Goal: Task Accomplishment & Management: Use online tool/utility

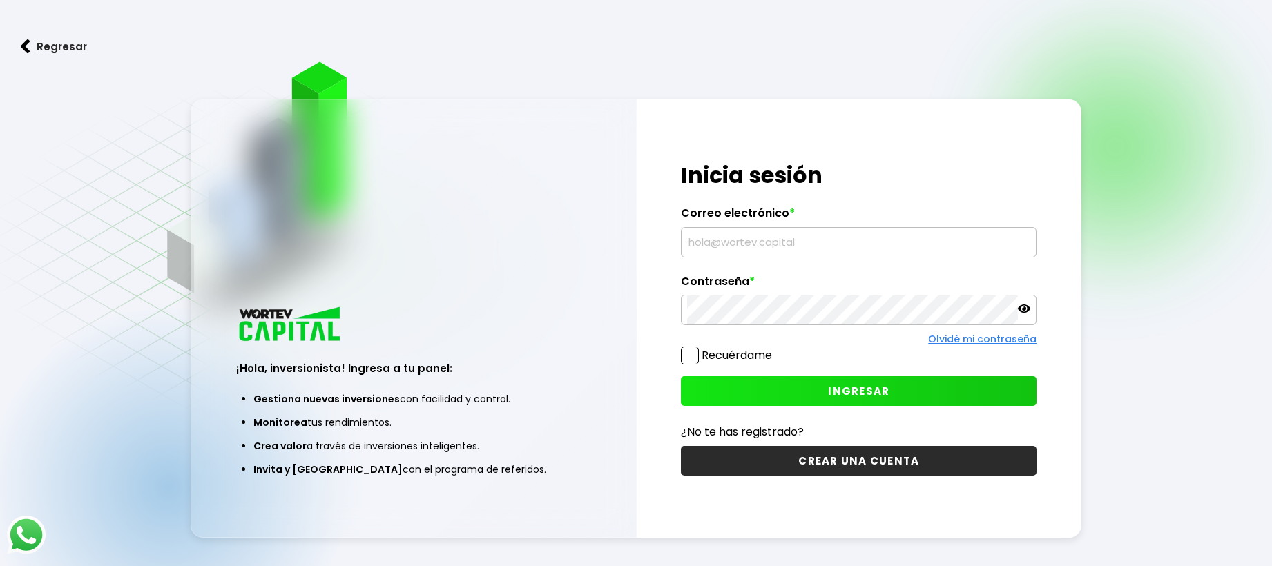
type input "[EMAIL_ADDRESS][DOMAIN_NAME]"
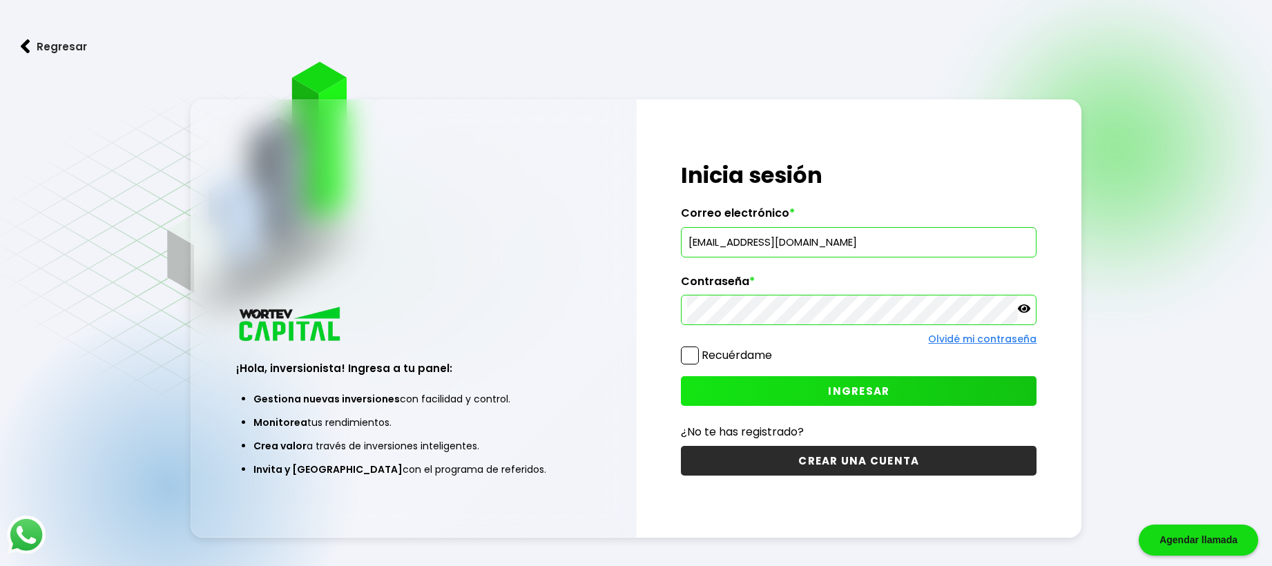
click at [915, 386] on button "INGRESAR" at bounding box center [859, 391] width 356 height 30
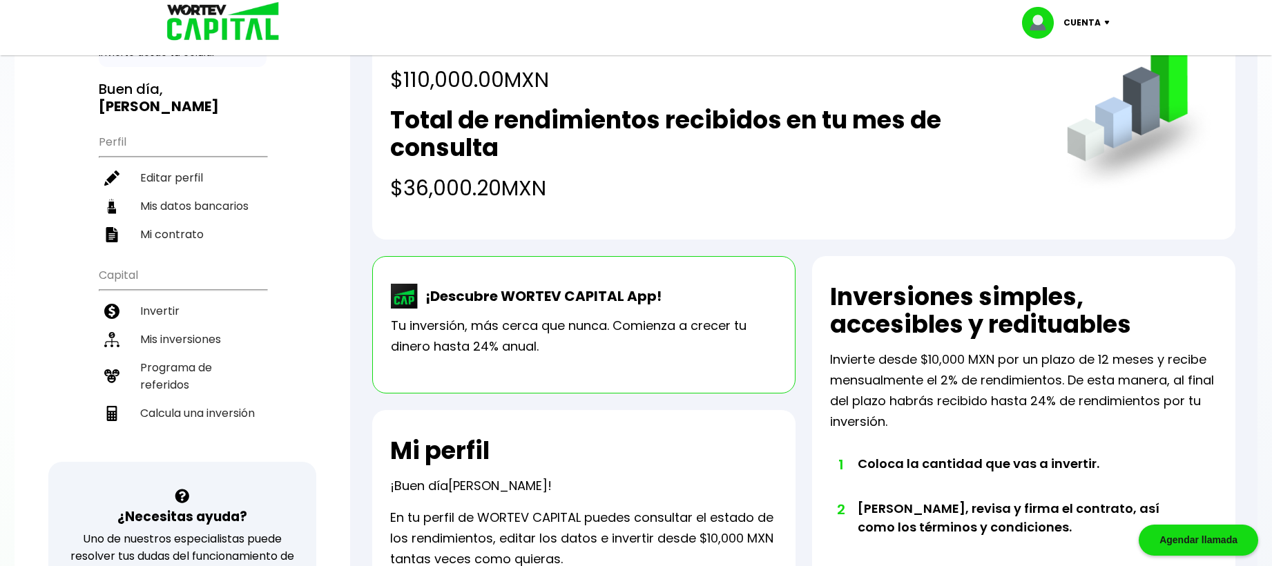
scroll to position [78, 0]
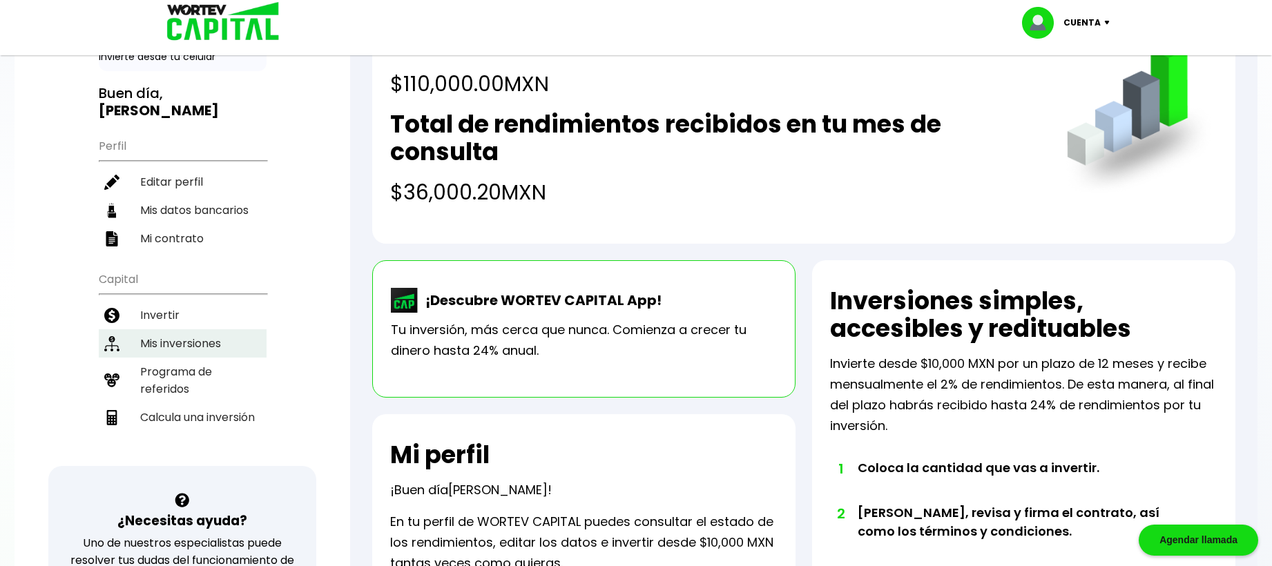
click at [206, 329] on li "Mis inversiones" at bounding box center [183, 343] width 168 height 28
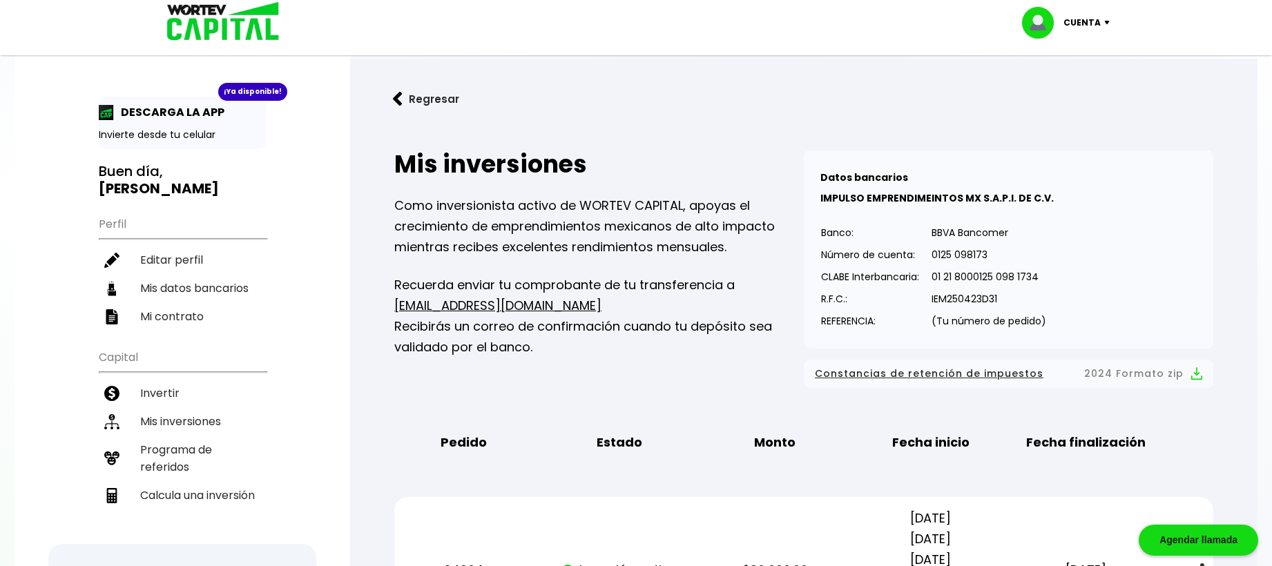
scroll to position [69, 0]
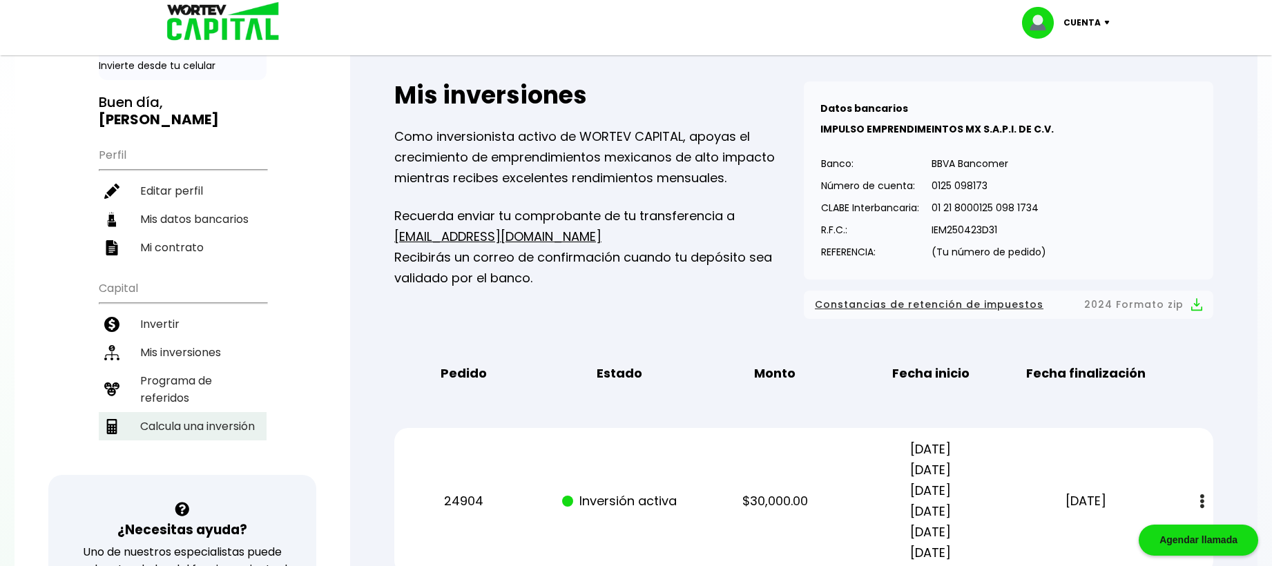
click at [192, 412] on li "Calcula una inversión" at bounding box center [183, 426] width 168 height 28
select select "1"
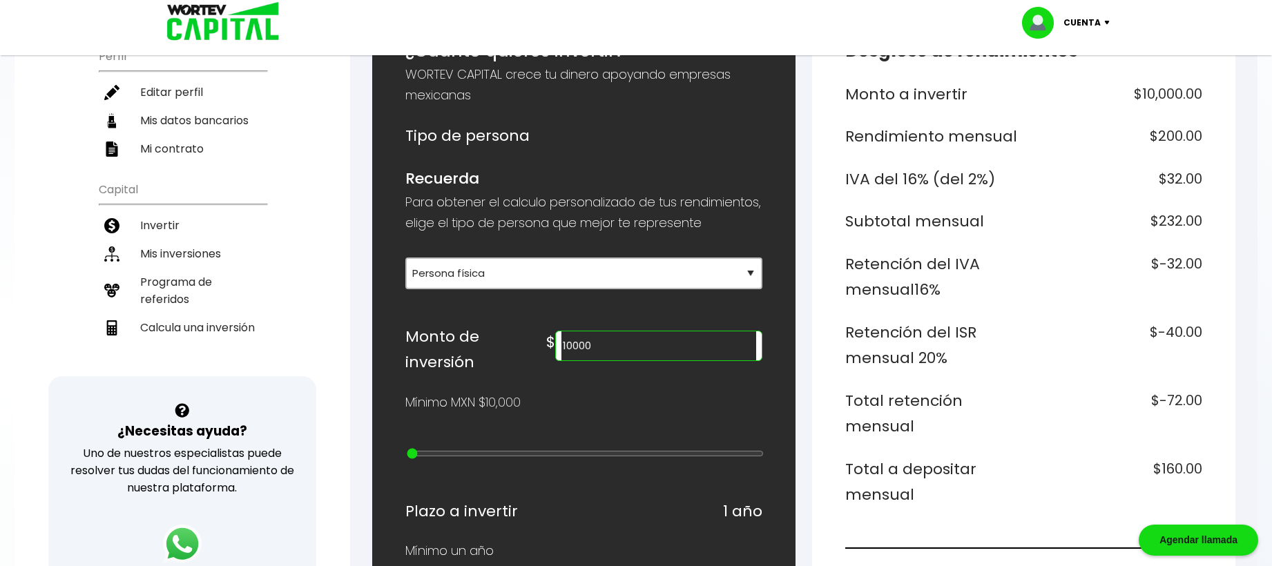
scroll to position [207, 0]
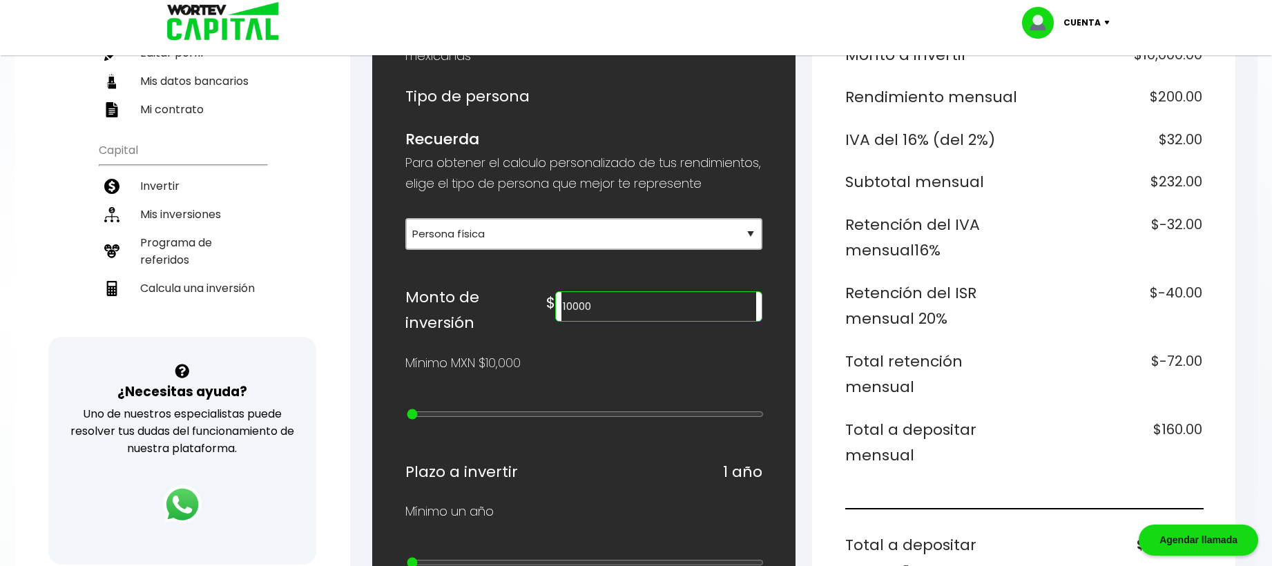
drag, startPoint x: 684, startPoint y: 329, endPoint x: 610, endPoint y: 334, distance: 74.1
click at [610, 334] on div "Monto de inversión $ 10000" at bounding box center [583, 311] width 357 height 52
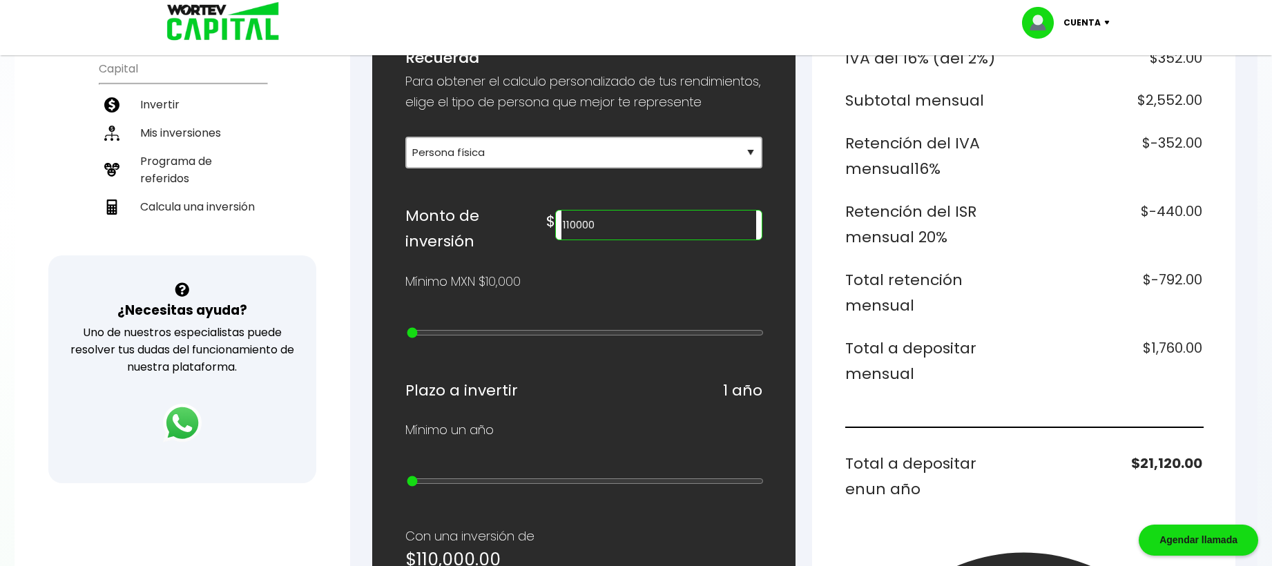
scroll to position [276, 0]
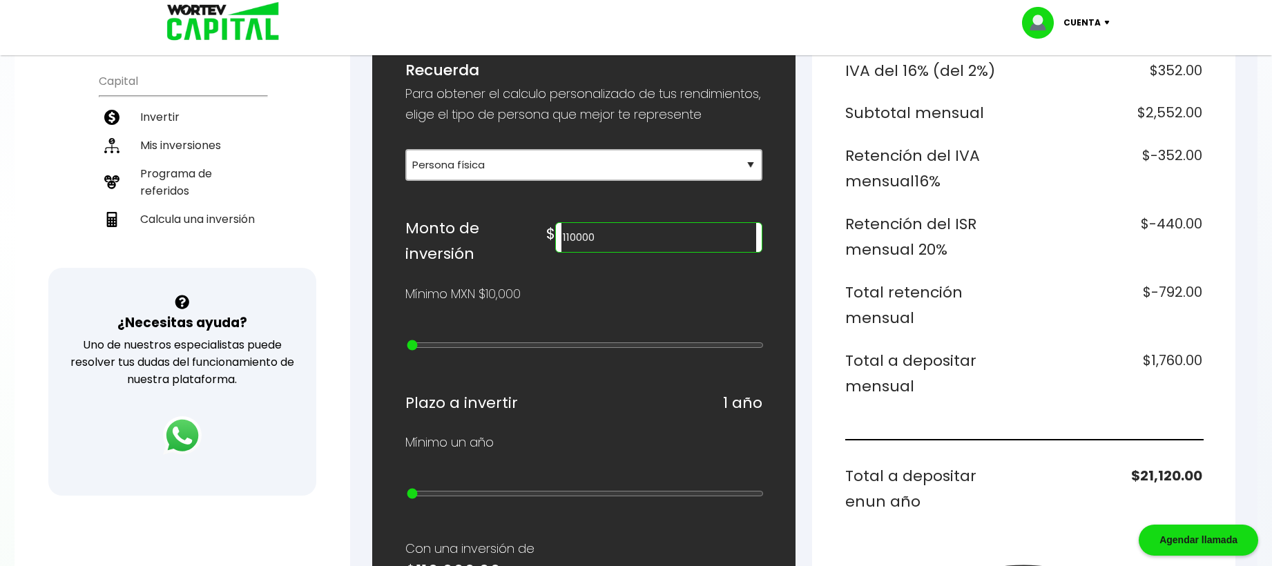
drag, startPoint x: 674, startPoint y: 258, endPoint x: 620, endPoint y: 265, distance: 54.2
click at [620, 253] on div "$ 110000" at bounding box center [654, 233] width 216 height 37
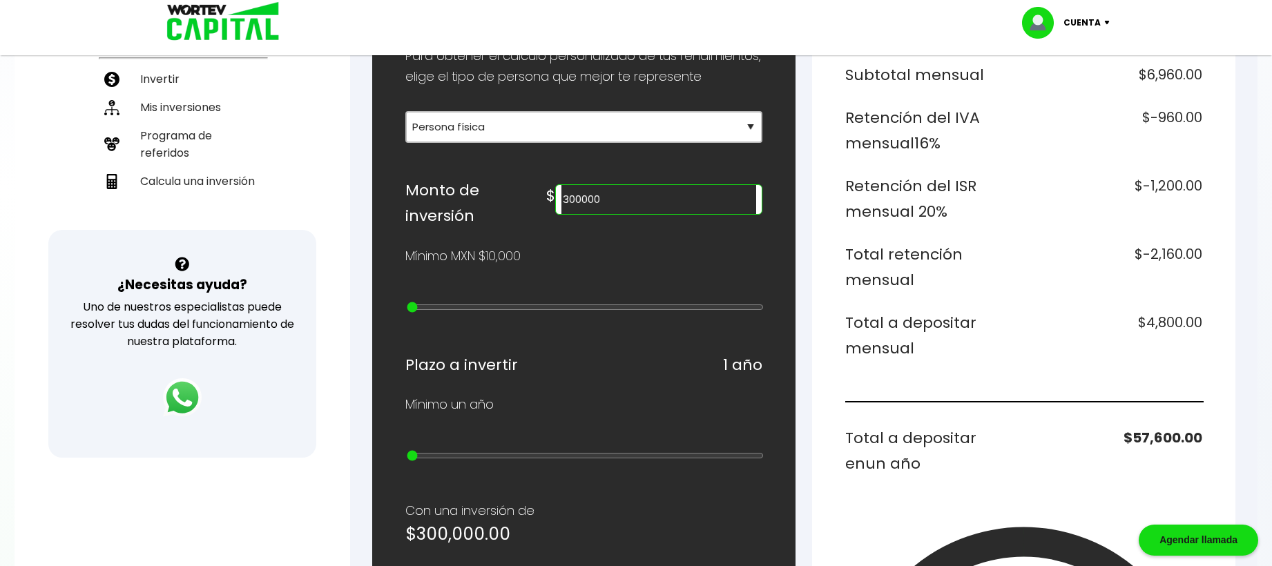
scroll to position [345, 0]
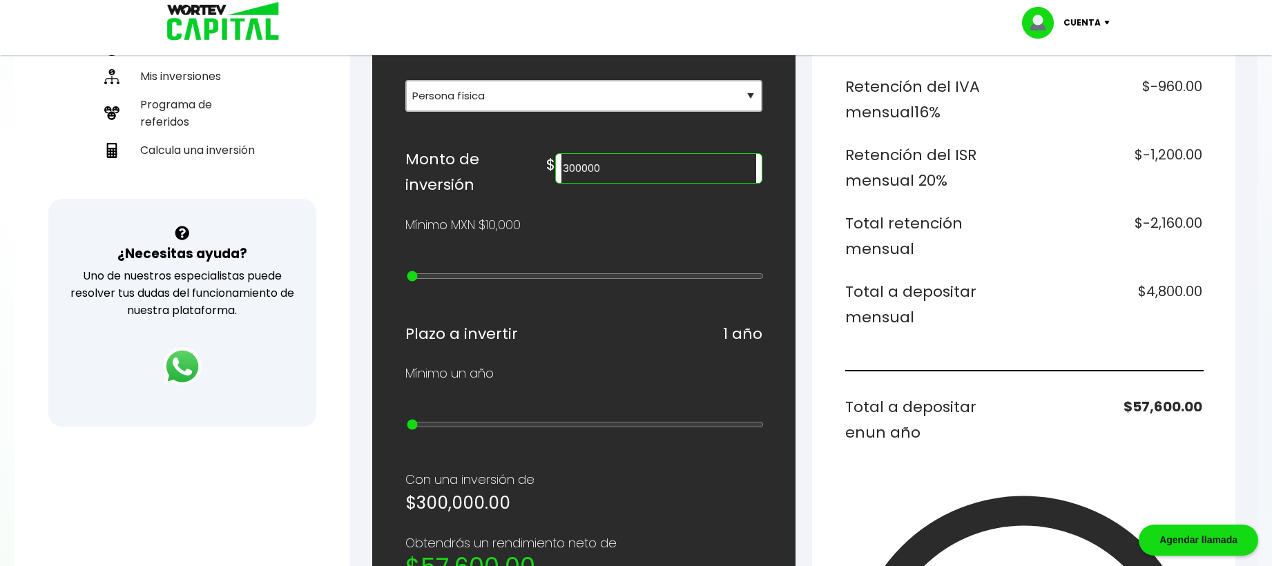
drag, startPoint x: 693, startPoint y: 193, endPoint x: 611, endPoint y: 201, distance: 81.9
click at [611, 184] on div "$ 300000" at bounding box center [654, 164] width 216 height 37
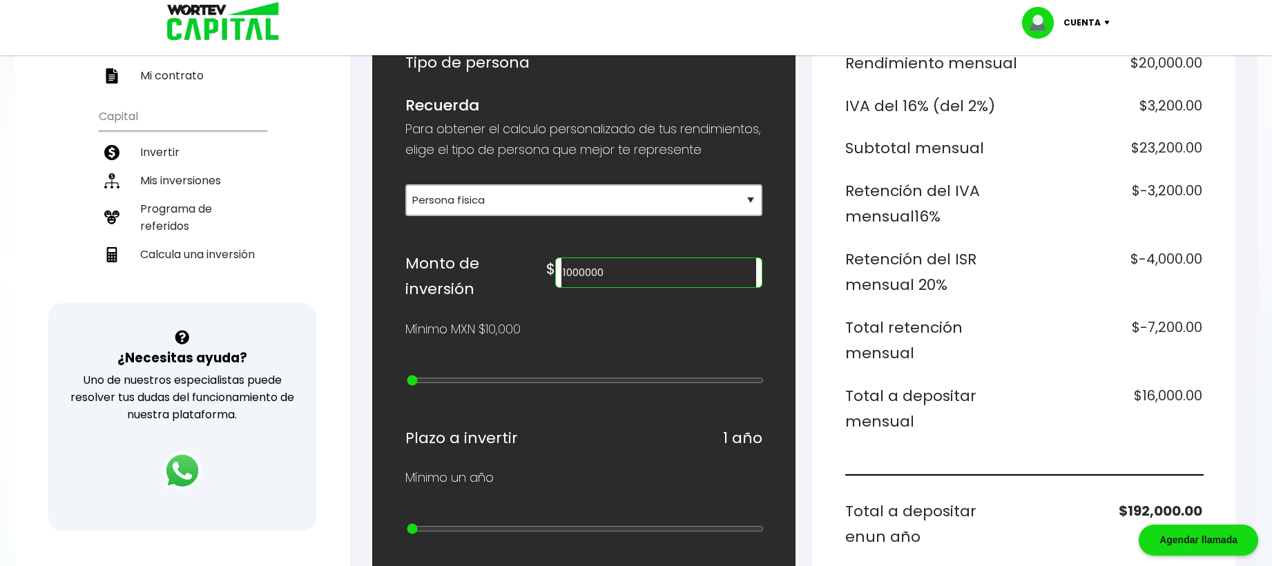
scroll to position [231, 0]
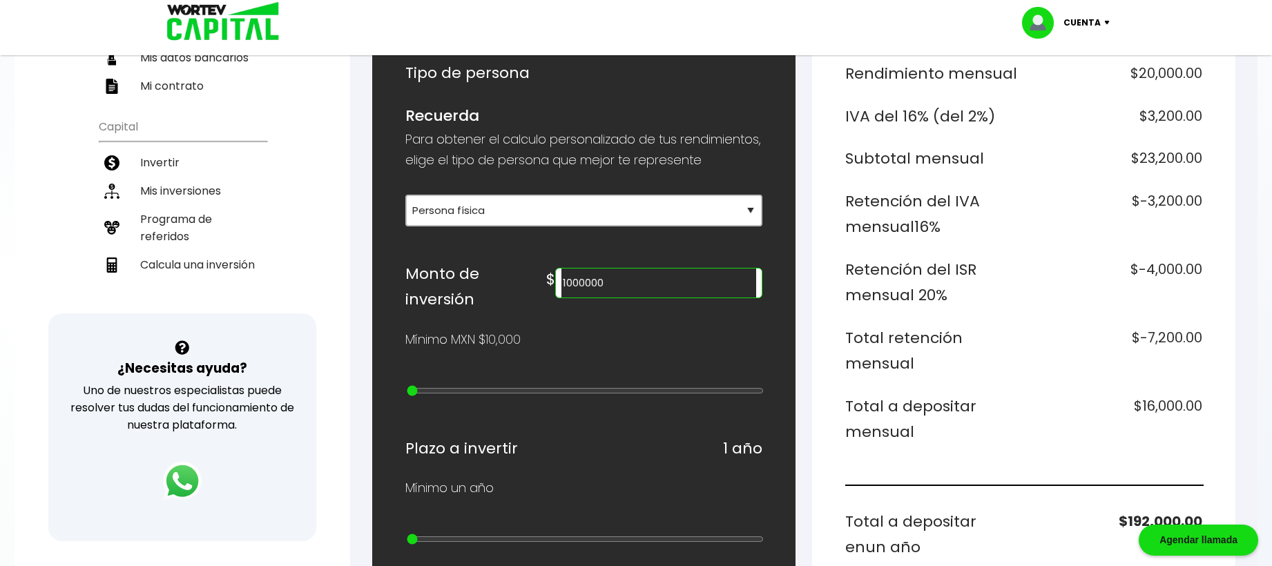
drag, startPoint x: 633, startPoint y: 306, endPoint x: 623, endPoint y: 309, distance: 10.1
click at [623, 298] on div "1000000" at bounding box center [658, 283] width 207 height 30
type input "3000000"
click at [791, 352] on div "¿Cuánto quieres invertir? WORTEV CAPITAL crece tu dinero apoyando empresas mexi…" at bounding box center [583, 532] width 423 height 1158
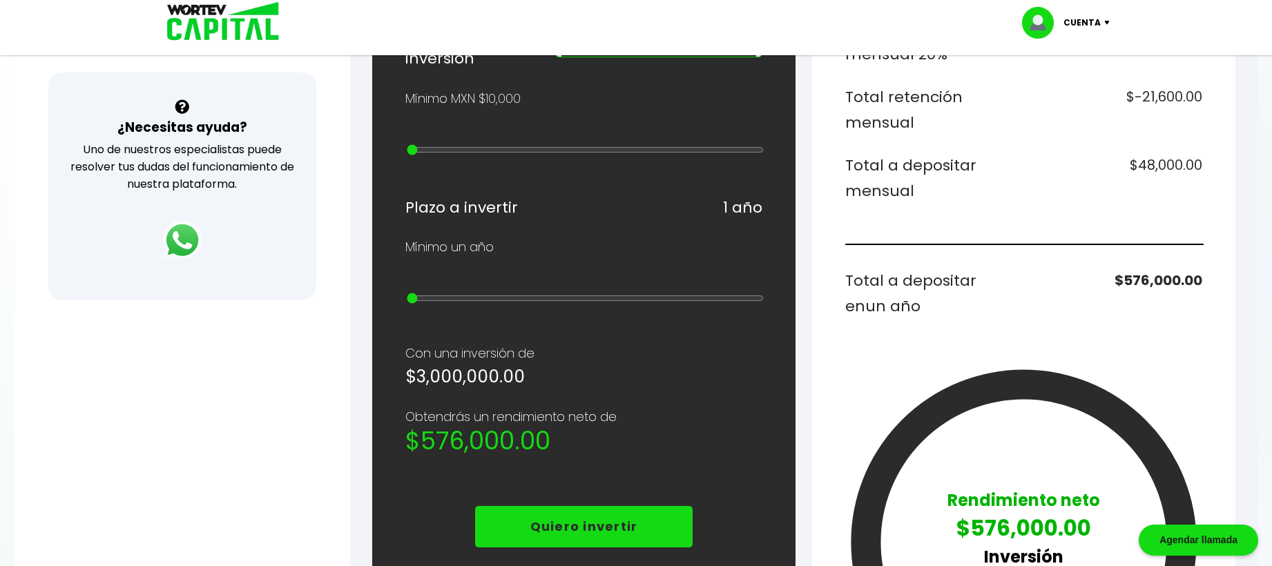
scroll to position [438, 0]
